Goal: Find specific page/section: Find specific page/section

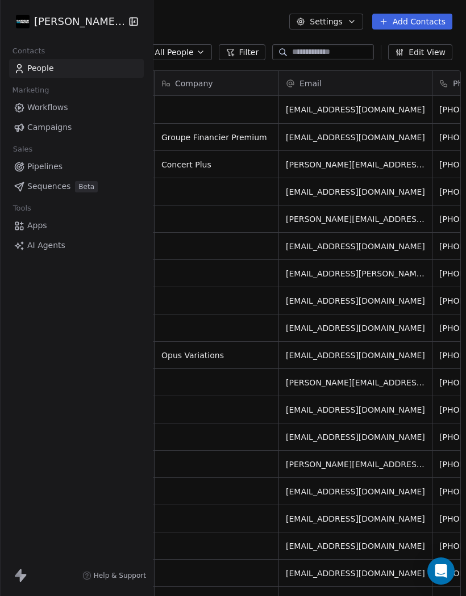
scroll to position [0, 158]
click at [313, 57] on input at bounding box center [331, 52] width 79 height 11
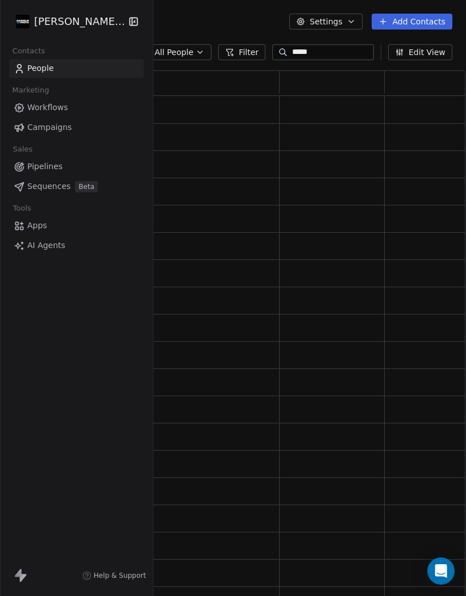
scroll to position [540, 445]
type input "******"
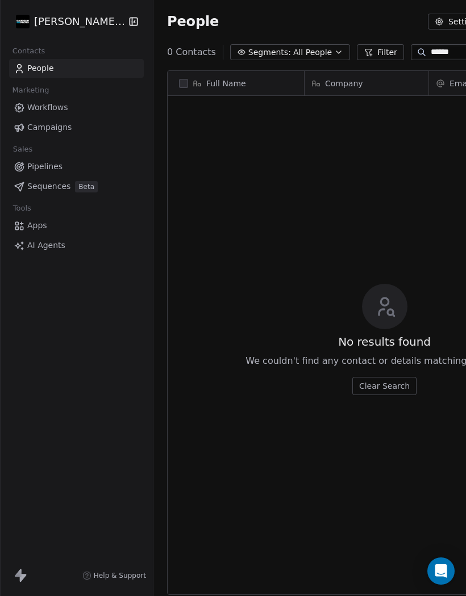
scroll to position [568, 461]
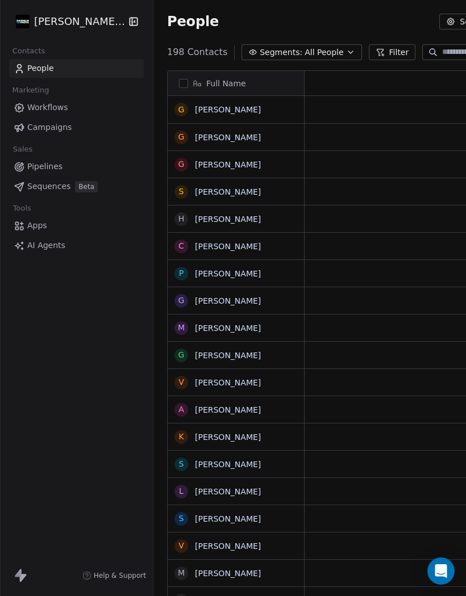
scroll to position [568, 472]
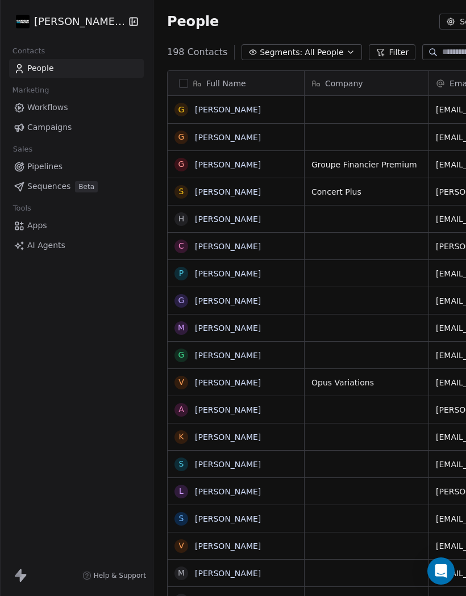
click at [220, 107] on link "Gilbert Fafard" at bounding box center [228, 109] width 66 height 9
